Goal: Navigation & Orientation: Find specific page/section

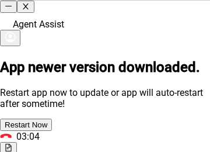
scroll to position [563, 0]
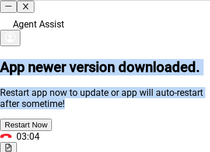
drag, startPoint x: 129, startPoint y: 13, endPoint x: 122, endPoint y: 59, distance: 46.6
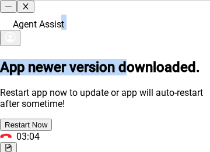
drag, startPoint x: 79, startPoint y: 10, endPoint x: 92, endPoint y: 12, distance: 12.9
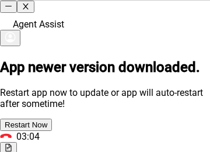
click at [41, 19] on span "Agent Assist" at bounding box center [38, 24] width 51 height 11
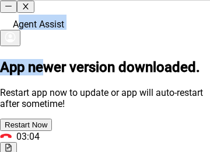
drag, startPoint x: 30, startPoint y: 3, endPoint x: 101, endPoint y: 28, distance: 75.2
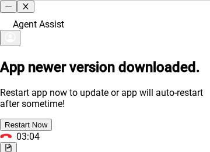
click at [76, 131] on div "03:04" at bounding box center [105, 142] width 210 height 23
drag, startPoint x: 71, startPoint y: 5, endPoint x: 77, endPoint y: 27, distance: 22.5
click at [77, 27] on div "Agent Assist" at bounding box center [105, 31] width 210 height 33
